Goal: Transaction & Acquisition: Purchase product/service

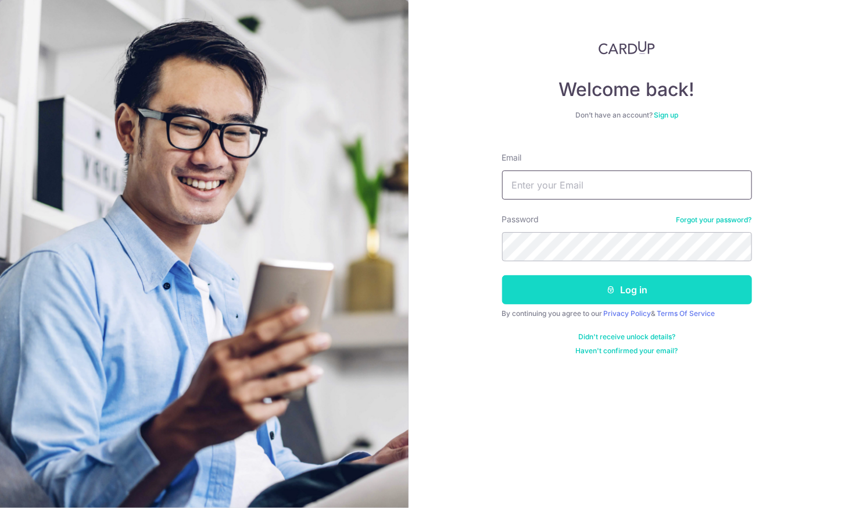
type input "[PERSON_NAME][EMAIL_ADDRESS][PERSON_NAME][DOMAIN_NAME]"
click at [602, 294] on button "Log in" at bounding box center [627, 289] width 250 height 29
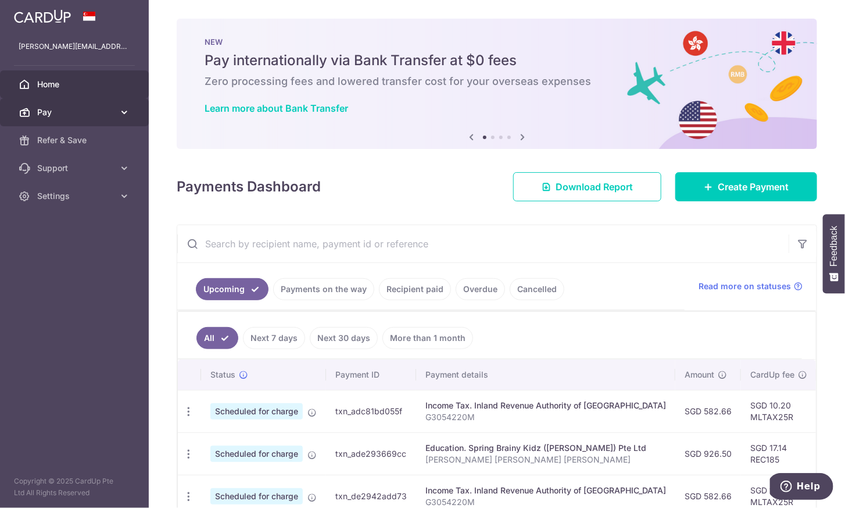
click at [101, 116] on span "Pay" at bounding box center [75, 112] width 77 height 12
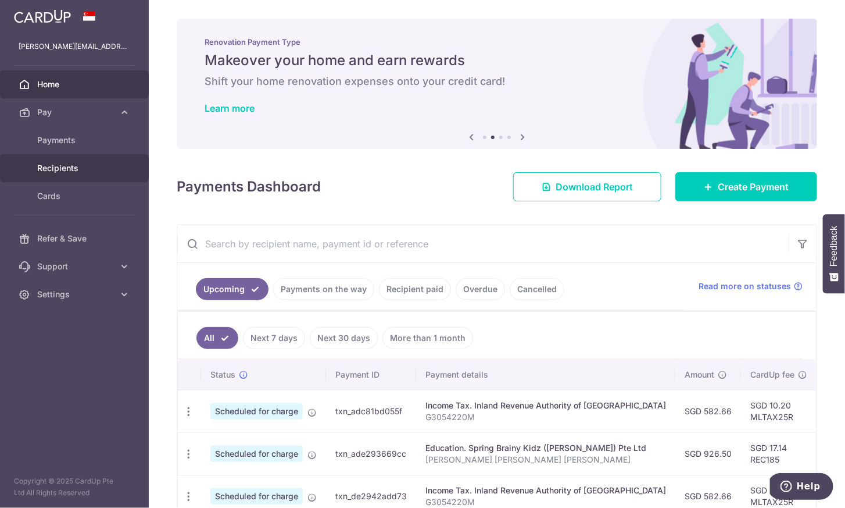
click at [79, 163] on span "Recipients" at bounding box center [75, 168] width 77 height 12
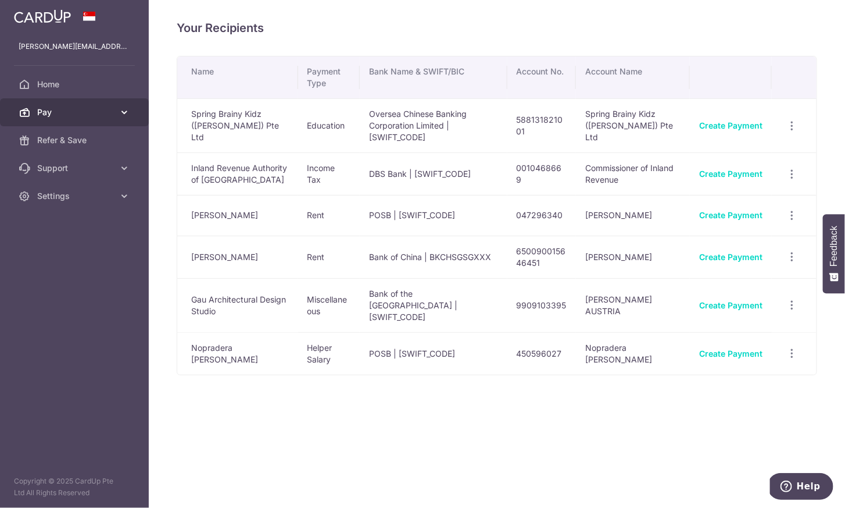
click at [86, 110] on span "Pay" at bounding box center [75, 112] width 77 height 12
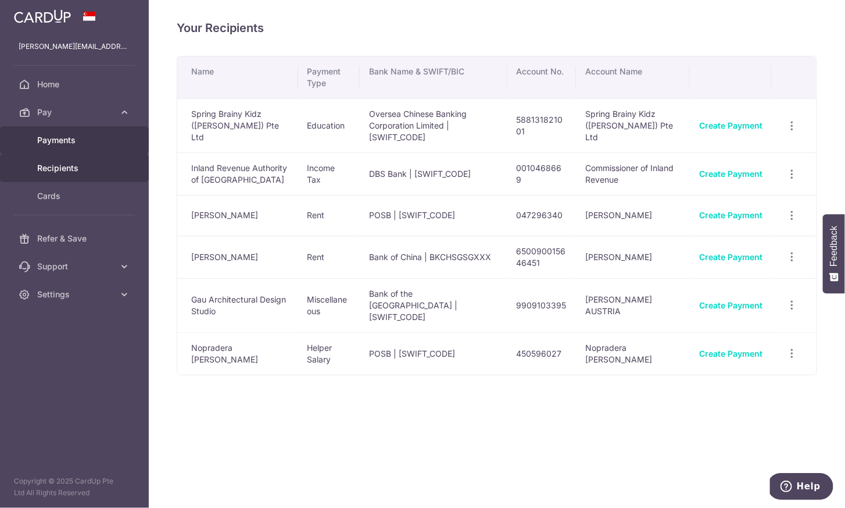
click at [74, 140] on span "Payments" at bounding box center [75, 140] width 77 height 12
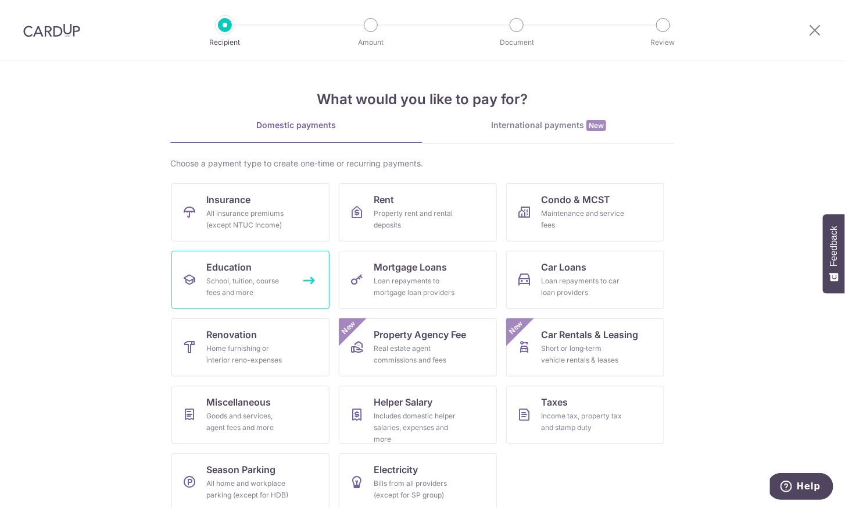
click at [240, 271] on span "Education" at bounding box center [228, 267] width 45 height 14
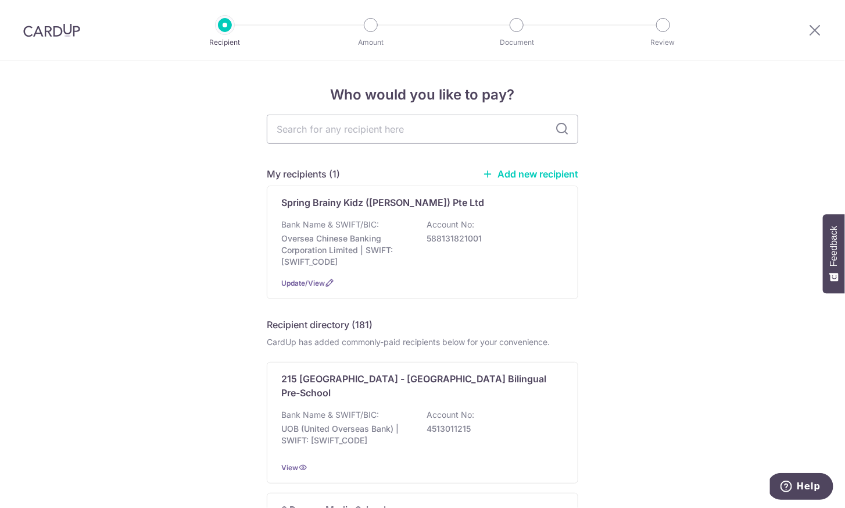
click at [524, 171] on link "Add new recipient" at bounding box center [531, 174] width 96 height 12
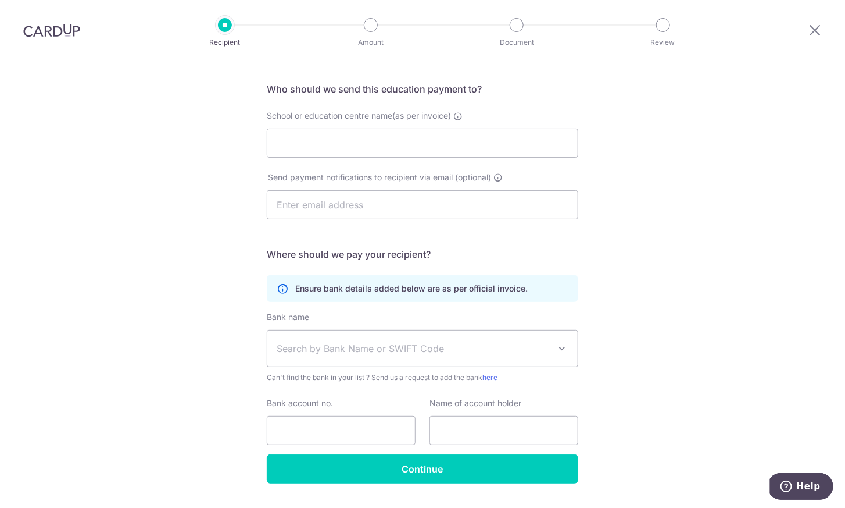
scroll to position [78, 0]
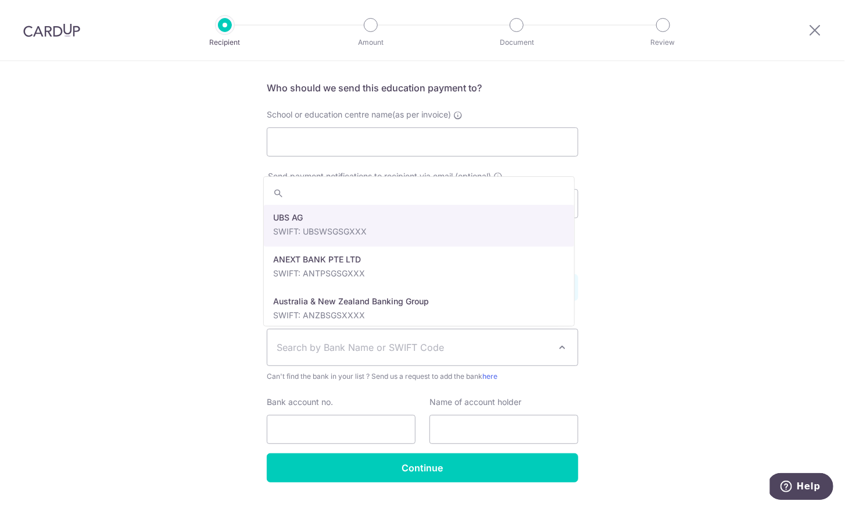
click at [543, 340] on span "Search by Bank Name or SWIFT Code" at bounding box center [413, 347] width 273 height 14
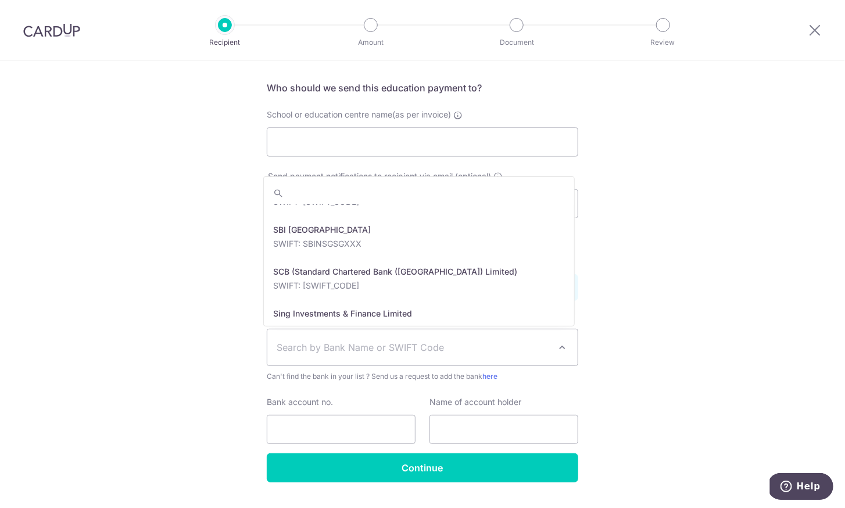
scroll to position [2324, 0]
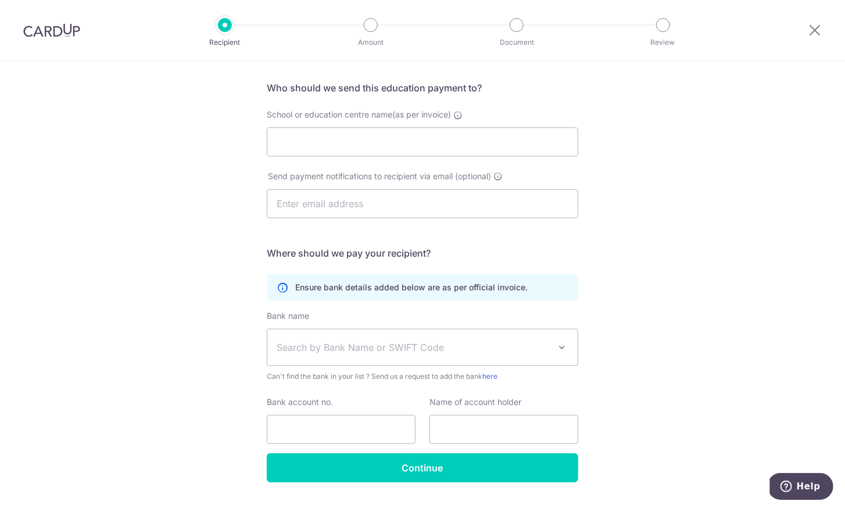
click at [671, 297] on div "Who would you like to pay? Your recipient does not need a CardUp account to rec…" at bounding box center [422, 259] width 845 height 553
